Goal: Navigation & Orientation: Find specific page/section

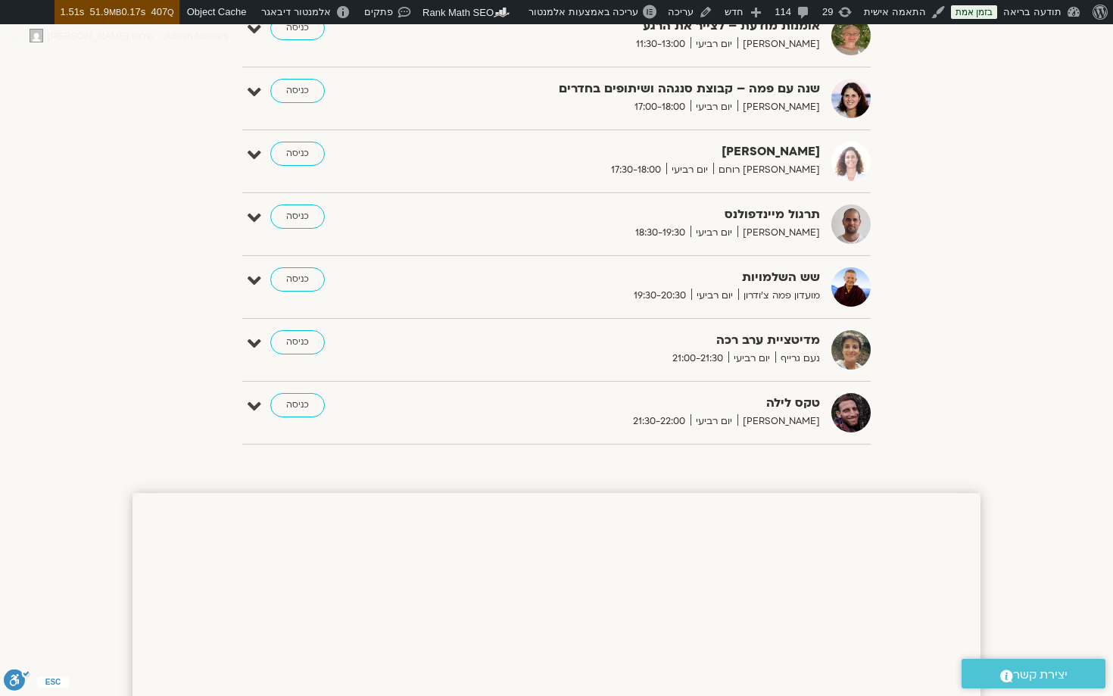
scroll to position [1098, 0]
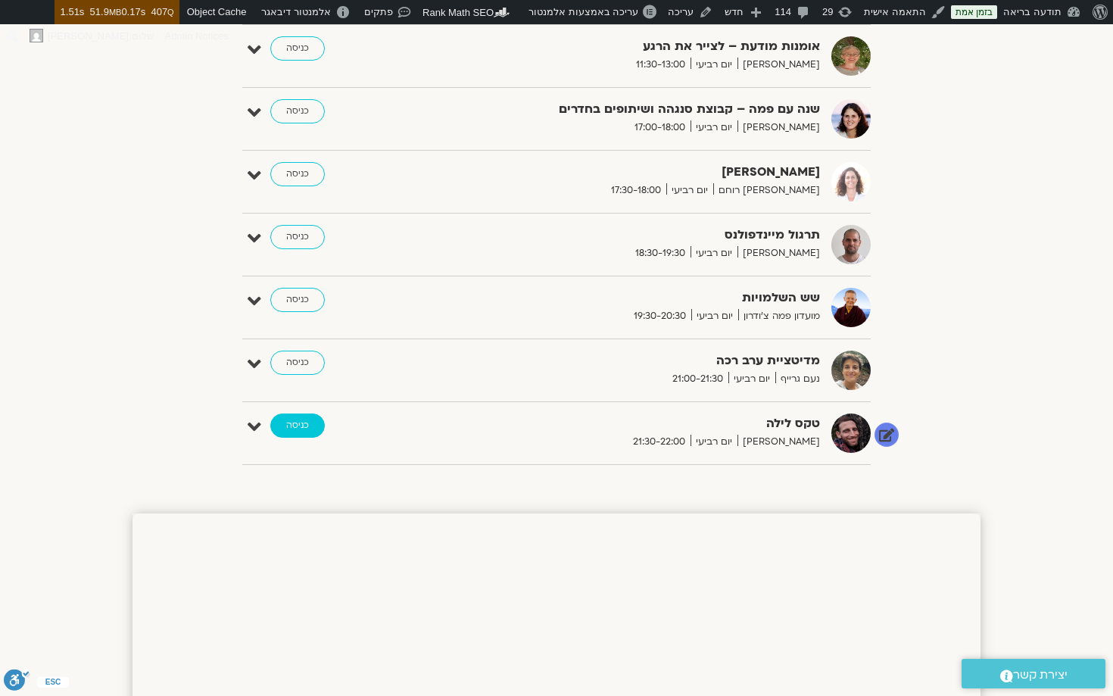
click at [289, 422] on link "כניסה" at bounding box center [297, 425] width 55 height 24
click at [258, 425] on icon at bounding box center [255, 426] width 14 height 21
click at [855, 469] on link "עריכה" at bounding box center [858, 471] width 25 height 12
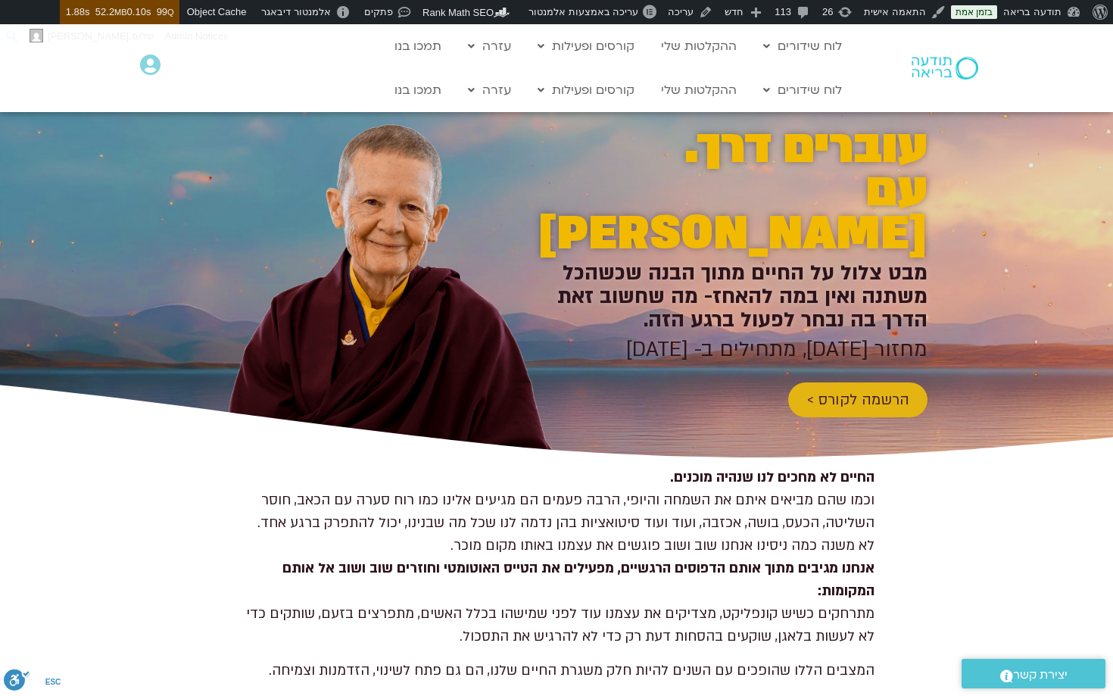
click at [948, 67] on img at bounding box center [944, 68] width 67 height 23
click at [934, 64] on img at bounding box center [944, 68] width 67 height 23
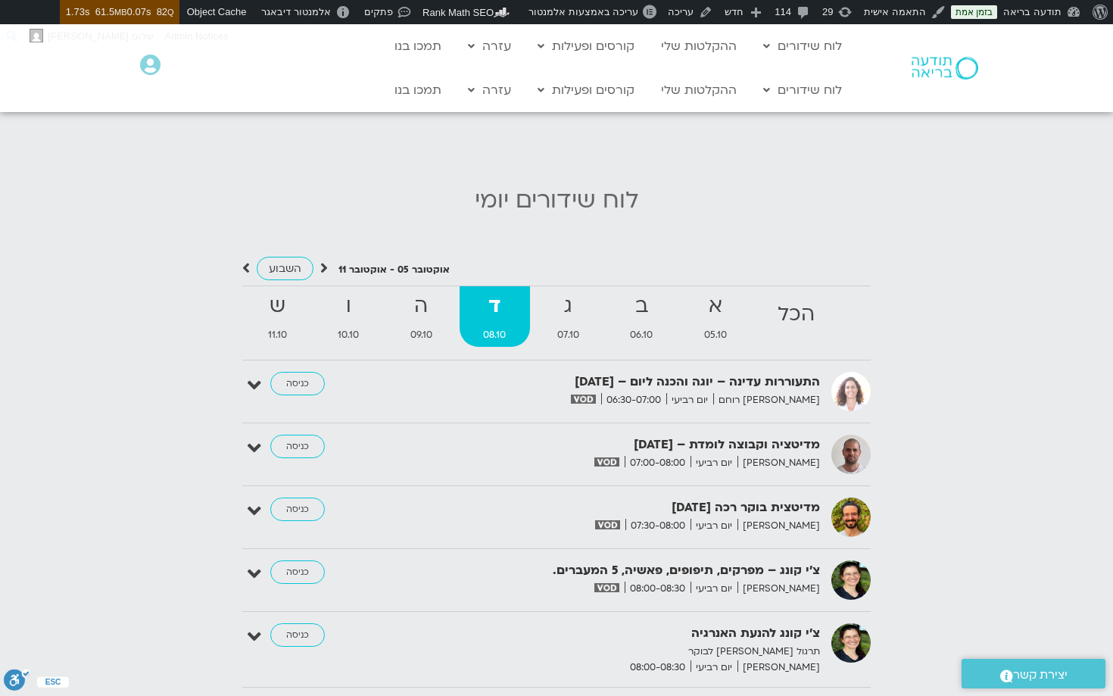
scroll to position [705, 0]
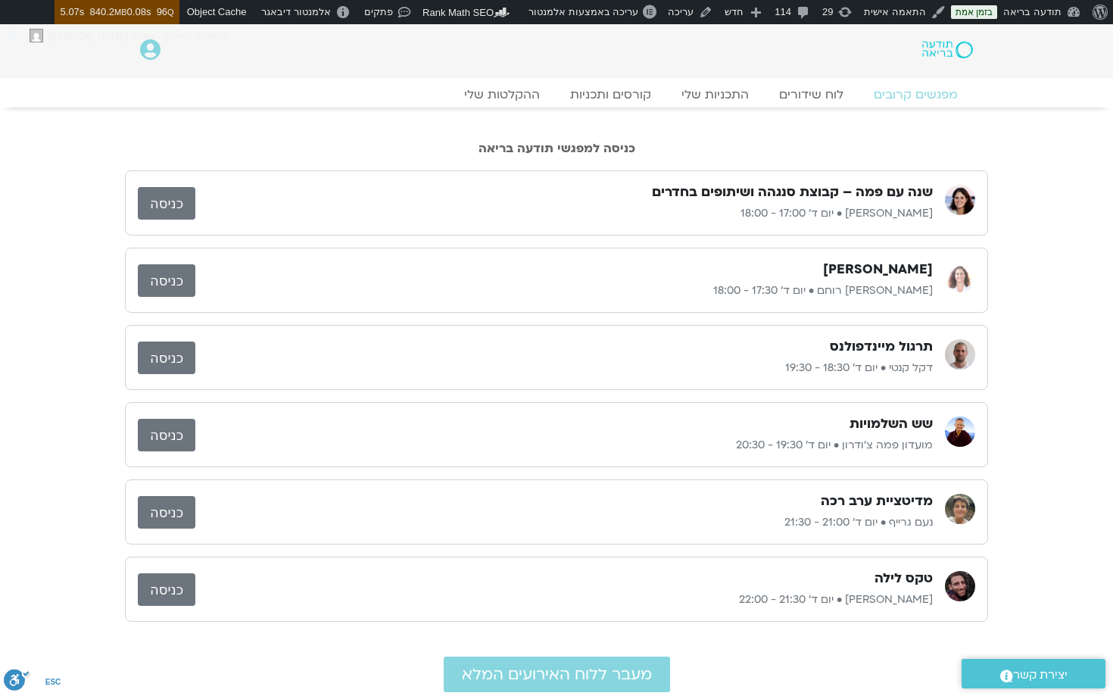
click at [157, 201] on link "כניסה" at bounding box center [167, 203] width 58 height 33
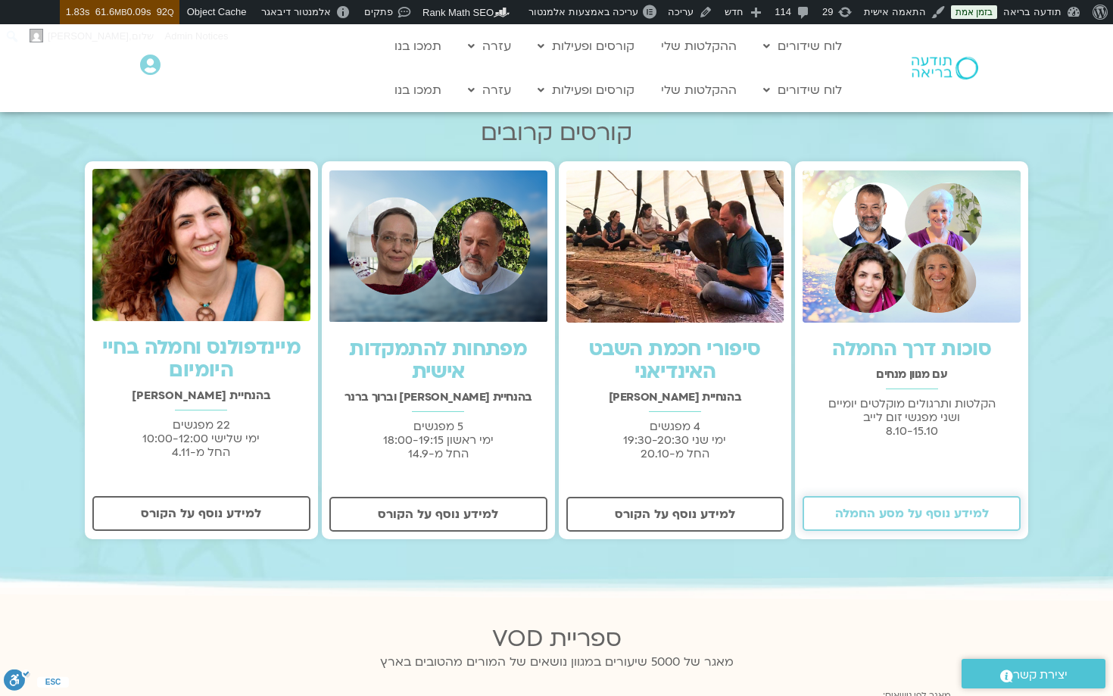
scroll to position [358, 0]
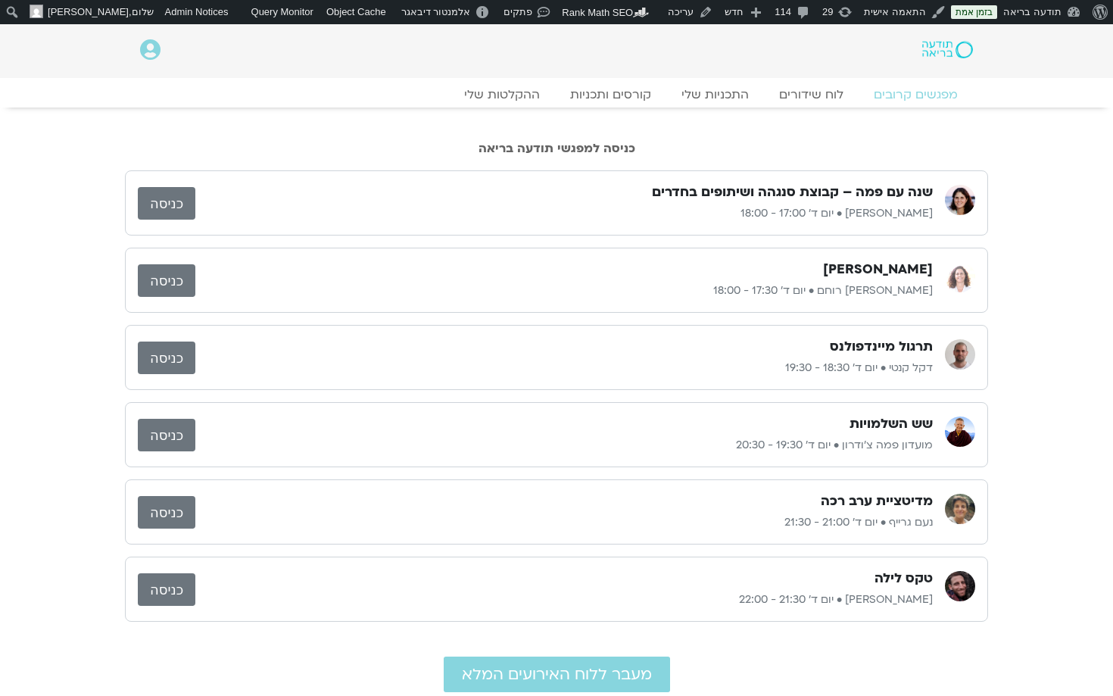
click at [157, 200] on link "כניסה" at bounding box center [167, 203] width 58 height 33
